Goal: Task Accomplishment & Management: Manage account settings

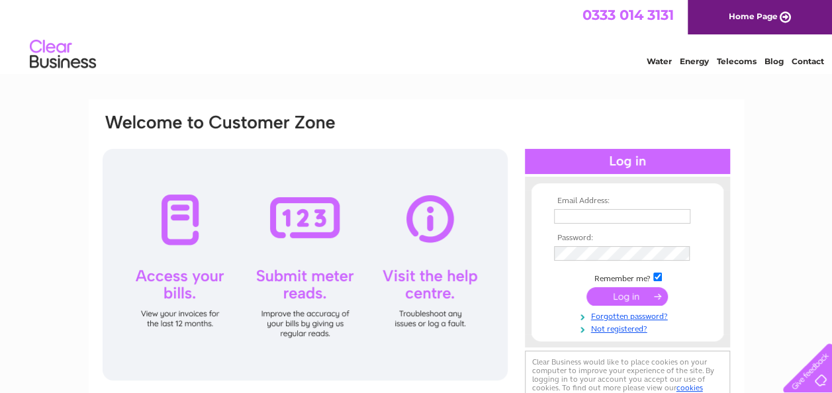
type input "[EMAIL_ADDRESS][DOMAIN_NAME]"
click at [636, 298] on input "submit" at bounding box center [626, 296] width 81 height 19
click at [613, 298] on input "submit" at bounding box center [626, 296] width 81 height 19
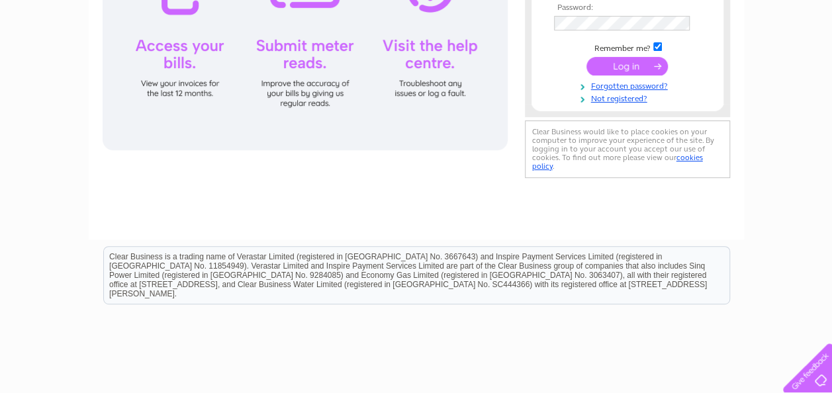
scroll to position [265, 0]
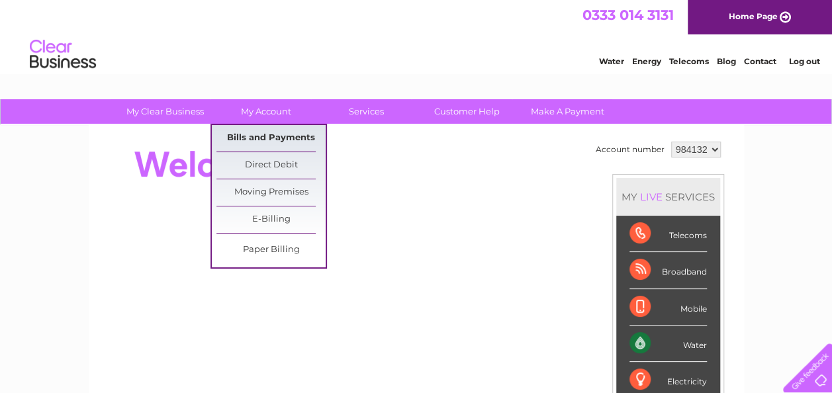
click at [249, 138] on link "Bills and Payments" at bounding box center [270, 138] width 109 height 26
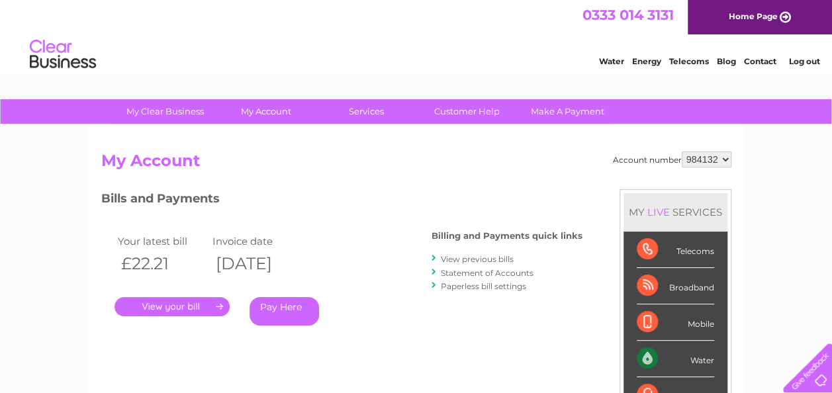
click at [148, 306] on link "." at bounding box center [171, 306] width 115 height 19
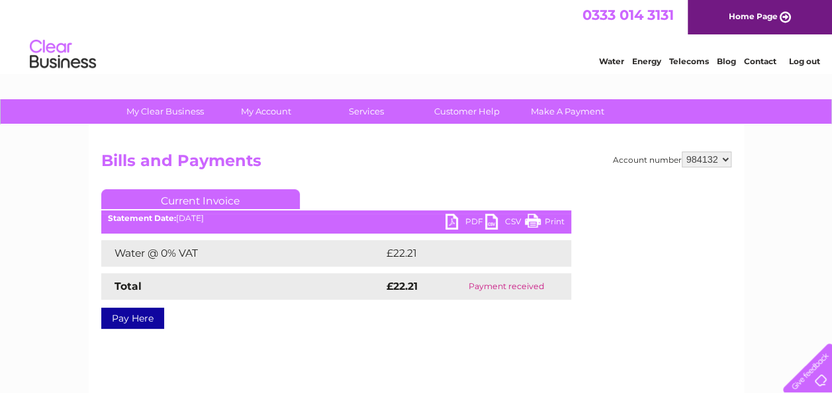
click at [455, 225] on link "PDF" at bounding box center [465, 223] width 40 height 19
